Goal: Information Seeking & Learning: Understand process/instructions

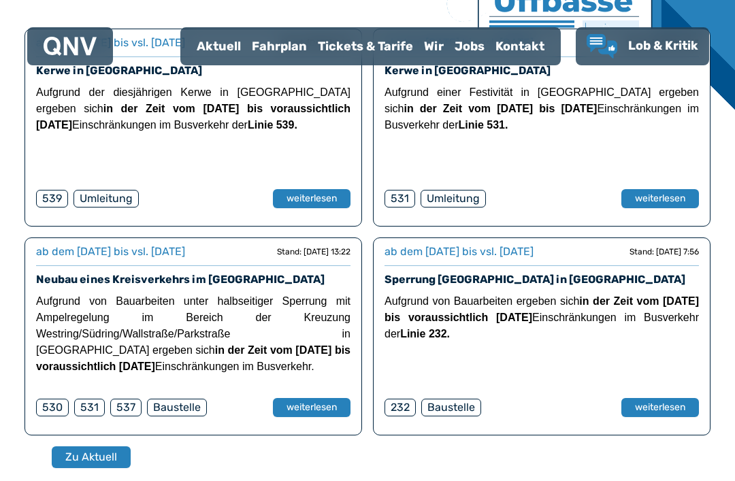
click at [280, 52] on div "Fahrplan" at bounding box center [279, 46] width 66 height 35
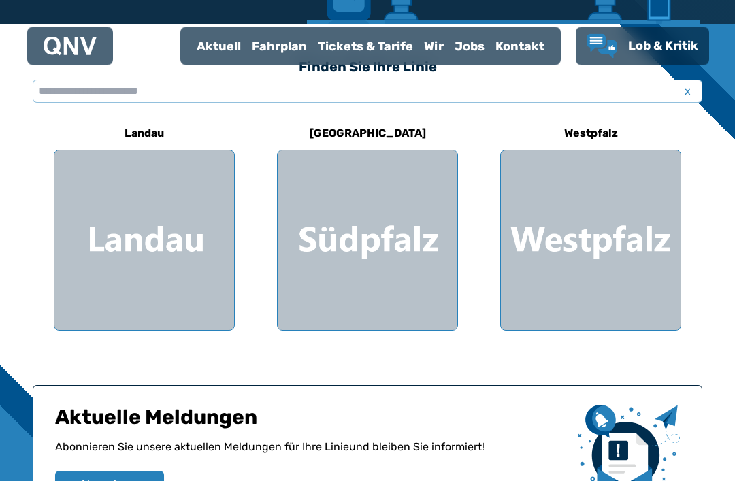
scroll to position [363, 0]
click at [374, 251] on div at bounding box center [368, 240] width 180 height 180
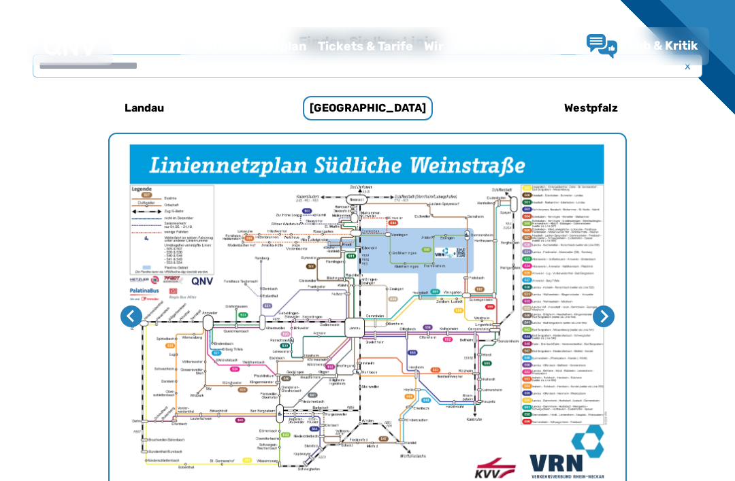
scroll to position [419, 0]
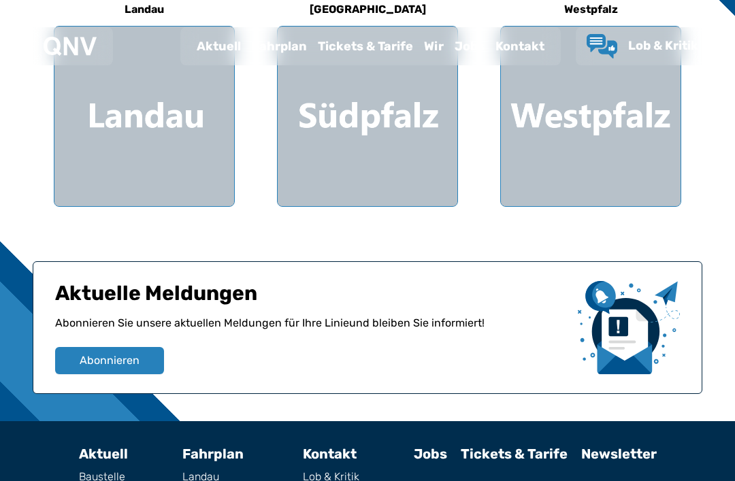
scroll to position [407, 0]
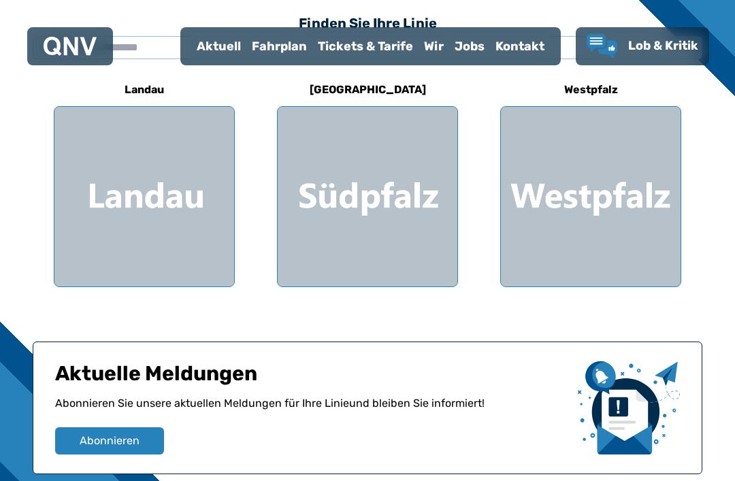
click at [344, 203] on div at bounding box center [368, 197] width 180 height 180
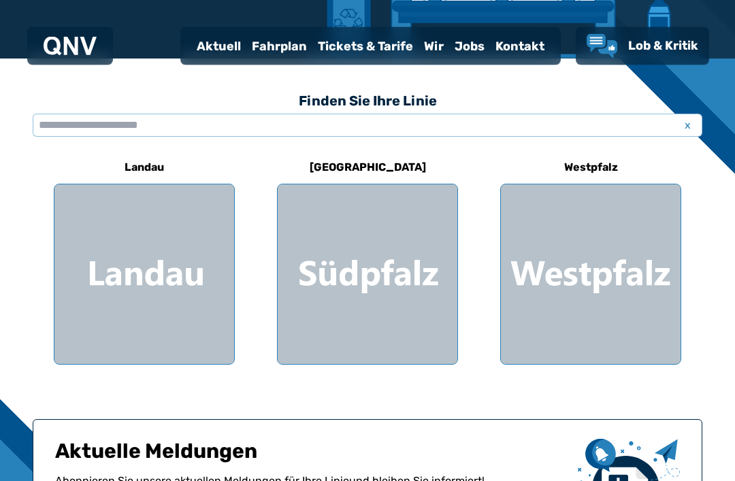
scroll to position [329, 0]
click at [633, 312] on div at bounding box center [591, 274] width 180 height 180
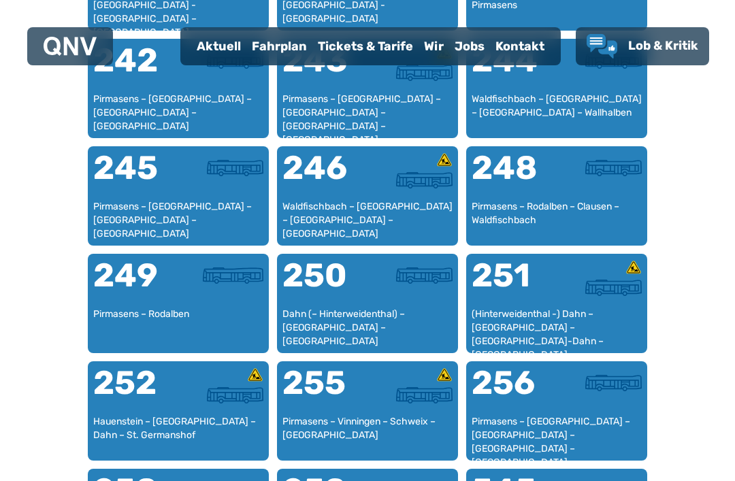
scroll to position [1518, 0]
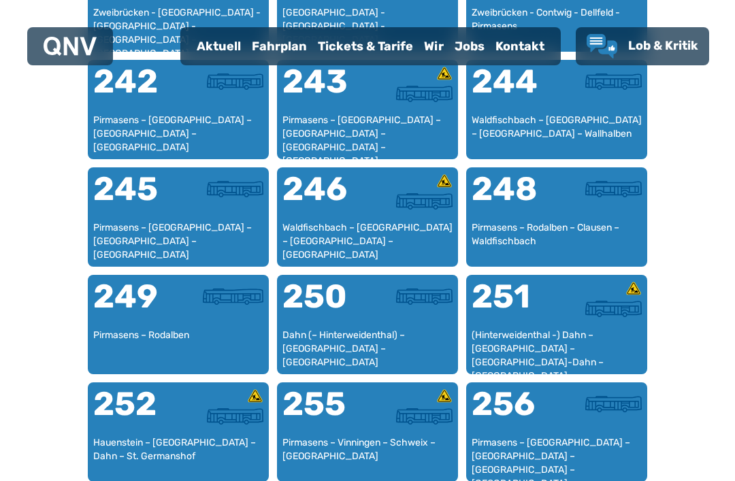
click at [159, 318] on div "249" at bounding box center [135, 304] width 85 height 49
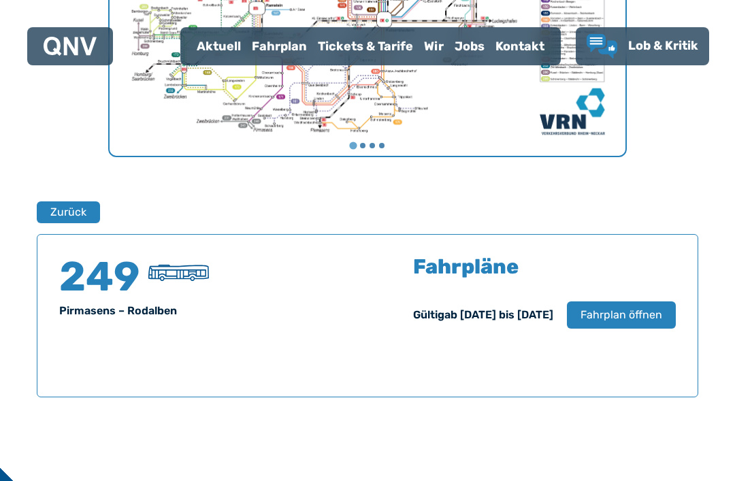
scroll to position [897, 0]
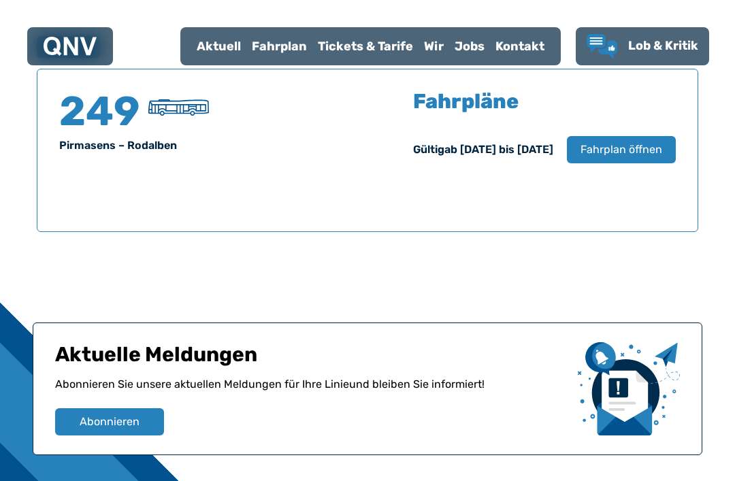
click at [656, 144] on span "Fahrplan öffnen" at bounding box center [621, 149] width 82 height 16
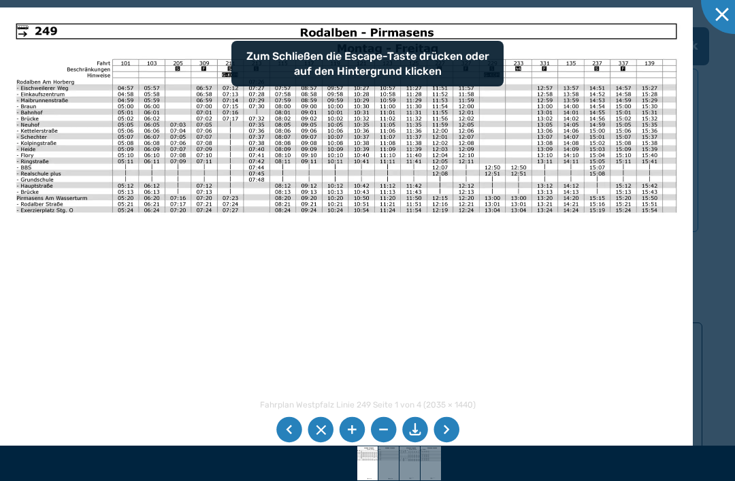
click at [455, 422] on li at bounding box center [446, 430] width 26 height 26
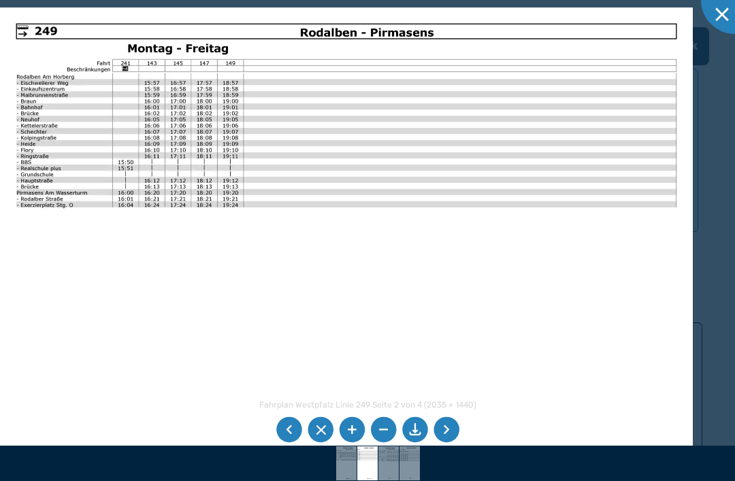
click at [454, 423] on li at bounding box center [446, 430] width 26 height 26
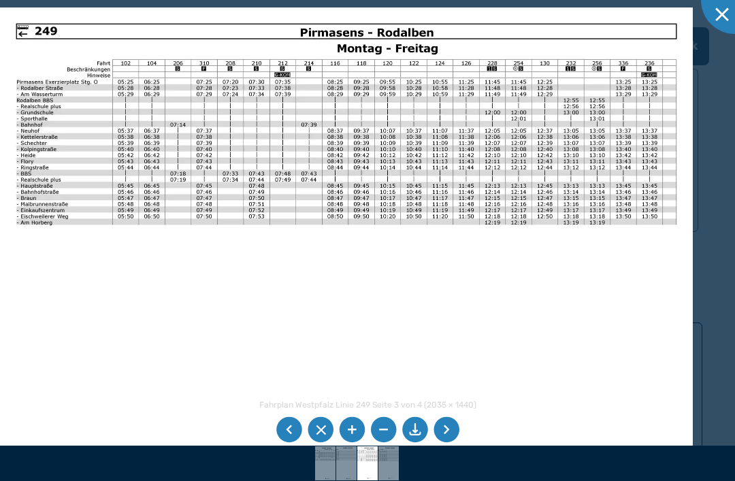
click at [454, 431] on li at bounding box center [446, 430] width 26 height 26
